Goal: Transaction & Acquisition: Download file/media

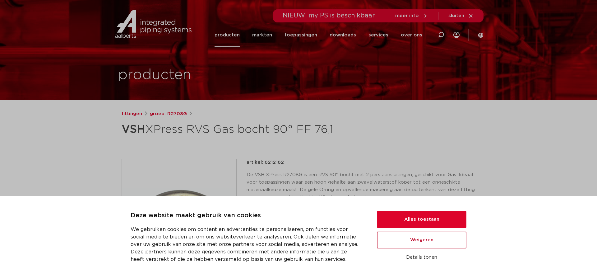
click at [425, 248] on button "Weigeren" at bounding box center [422, 239] width 90 height 17
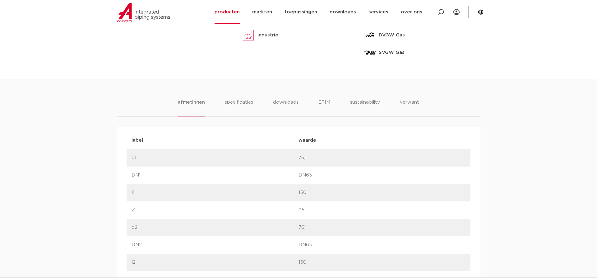
scroll to position [222, 0]
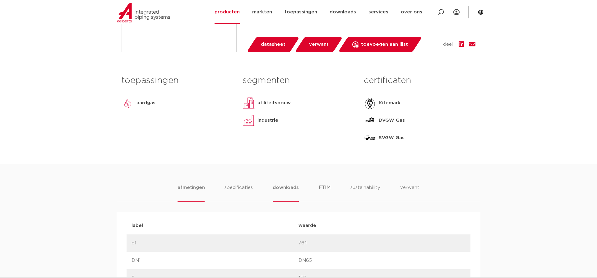
click at [296, 188] on li "downloads" at bounding box center [286, 193] width 26 height 18
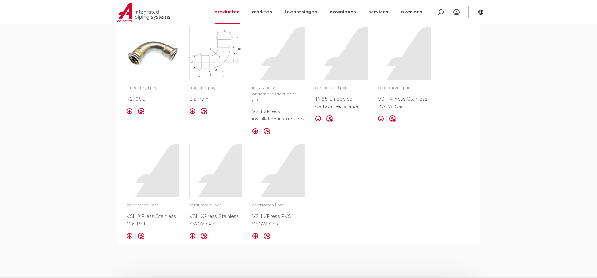
scroll to position [412, 0]
click at [318, 120] on link at bounding box center [318, 118] width 6 height 6
click at [254, 127] on link at bounding box center [255, 130] width 6 height 6
click at [380, 117] on link at bounding box center [381, 118] width 6 height 6
click at [359, 67] on div at bounding box center [341, 53] width 52 height 52
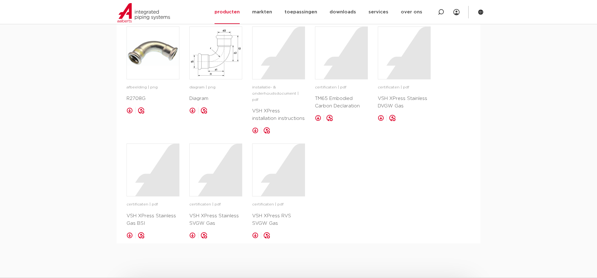
click at [390, 101] on p "VSH XPress Stainless DVGW Gas" at bounding box center [404, 102] width 53 height 15
click at [390, 96] on p "VSH XPress Stainless DVGW Gas" at bounding box center [404, 102] width 53 height 15
click at [379, 115] on link at bounding box center [381, 118] width 6 height 6
click at [155, 184] on div at bounding box center [153, 170] width 52 height 52
click at [220, 186] on div at bounding box center [216, 170] width 52 height 52
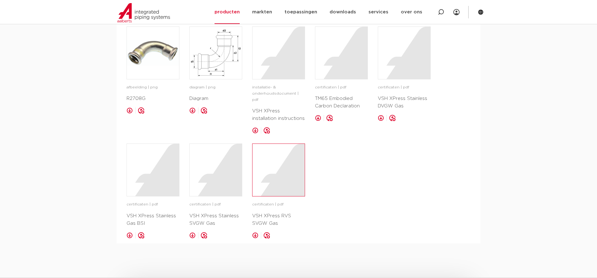
click at [276, 179] on div at bounding box center [278, 170] width 52 height 52
